Goal: Find specific page/section: Find specific page/section

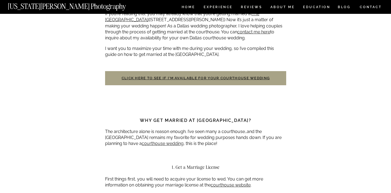
scroll to position [194, 0]
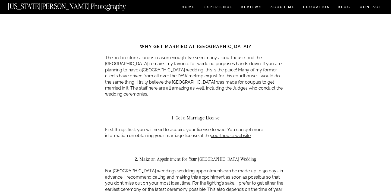
scroll to position [363, 0]
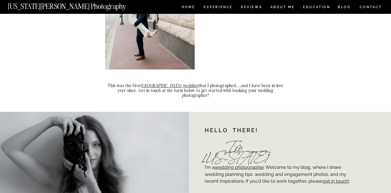
scroll to position [1499, 0]
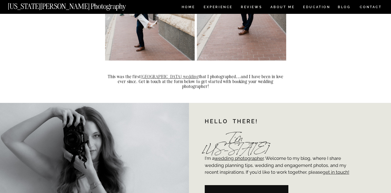
click at [188, 75] on link "Fort Worth courthouse wedding" at bounding box center [170, 76] width 58 height 5
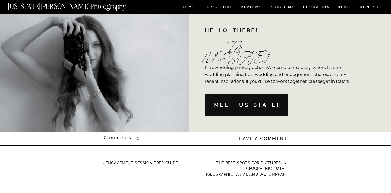
scroll to position [1678, 0]
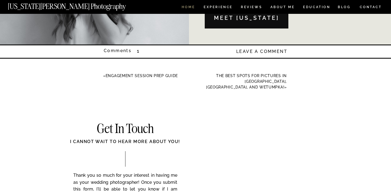
click at [193, 7] on nav "HOME" at bounding box center [188, 7] width 15 height 5
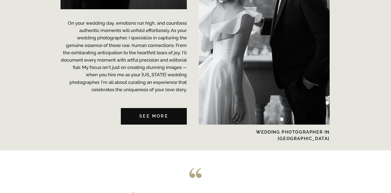
scroll to position [1399, 0]
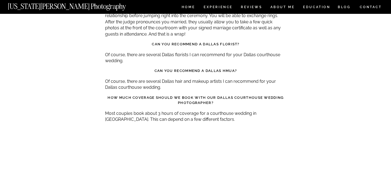
scroll to position [1358, 0]
